Goal: Navigation & Orientation: Find specific page/section

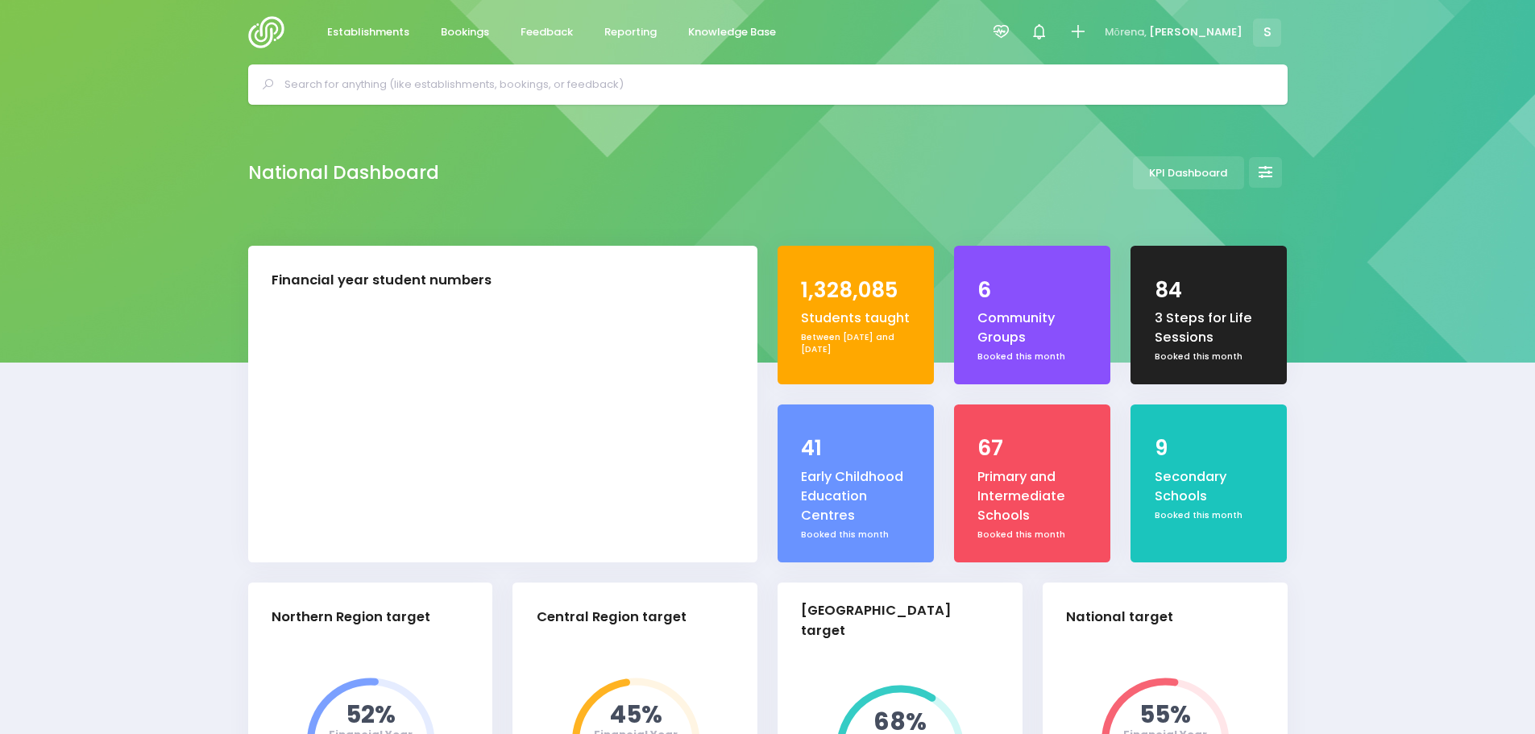
select select "5"
click at [525, 29] on span "Feedback" at bounding box center [547, 32] width 52 height 16
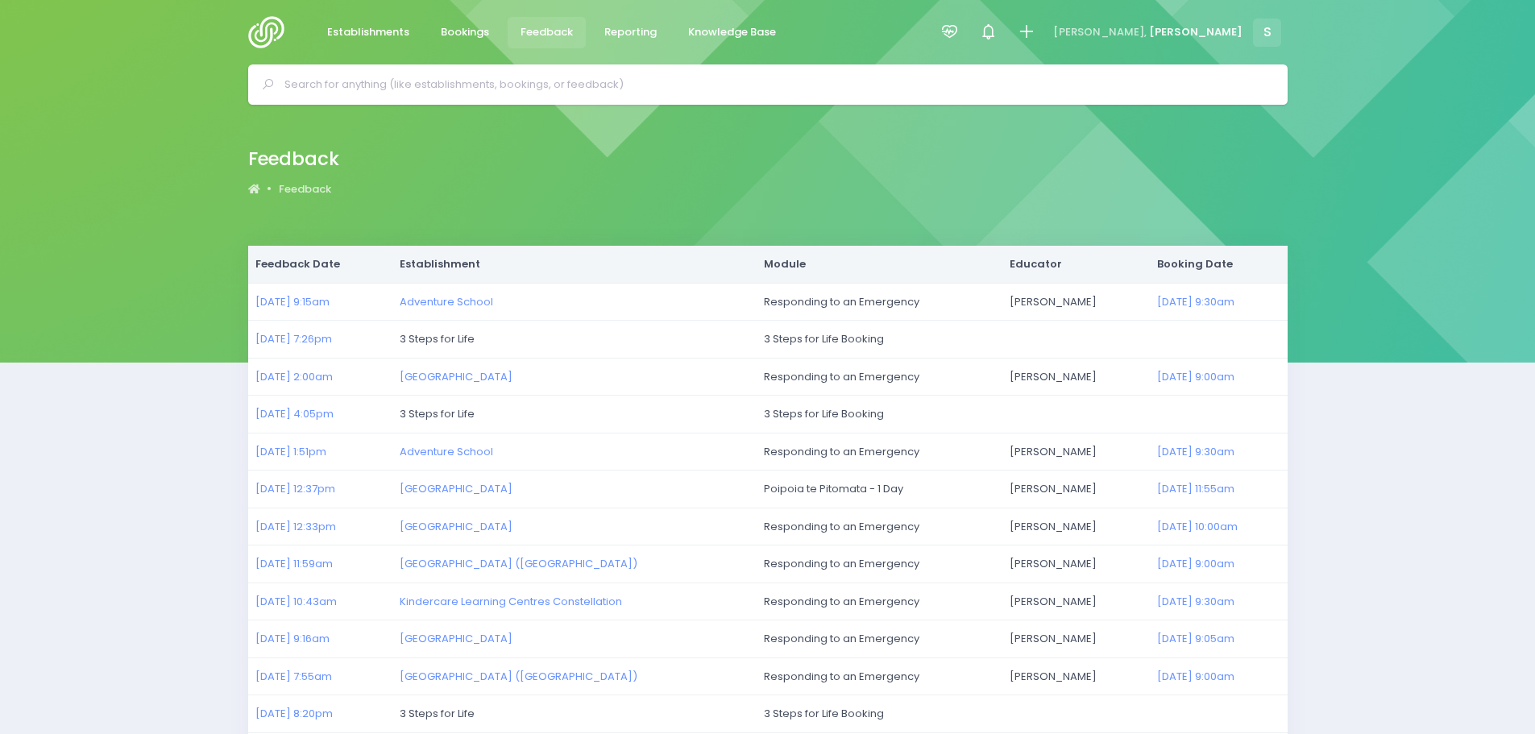
click at [261, 33] on img at bounding box center [271, 32] width 46 height 32
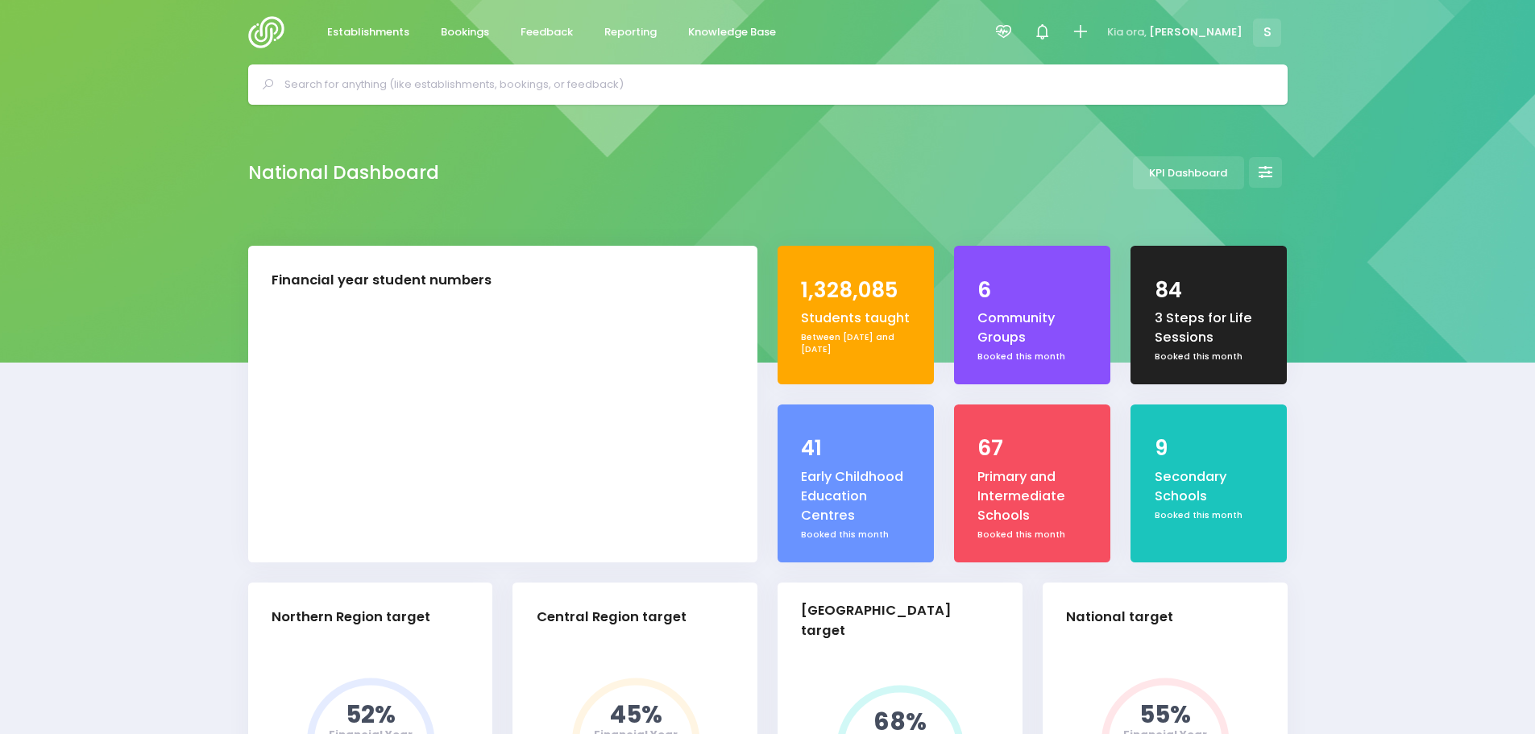
select select "5"
